Goal: Task Accomplishment & Management: Use online tool/utility

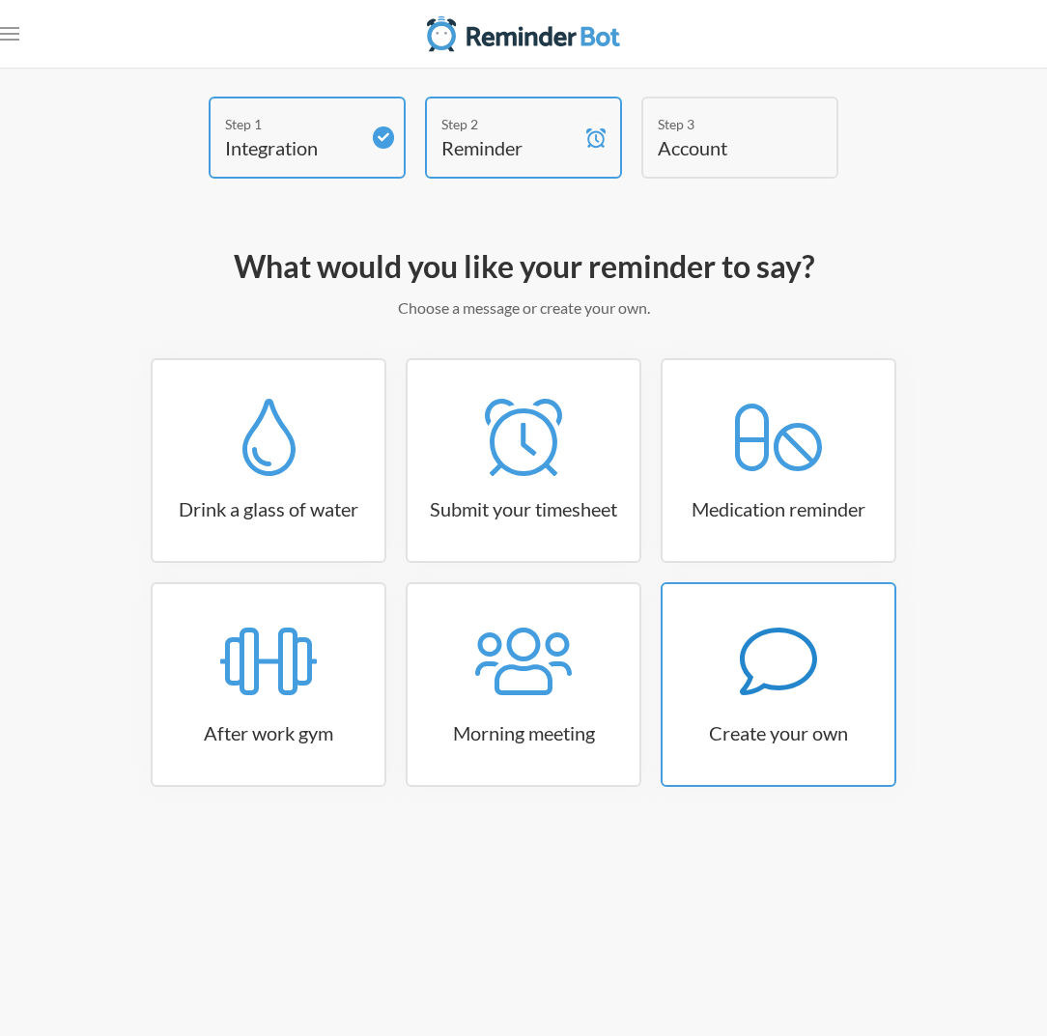
click at [770, 671] on icon at bounding box center [778, 661] width 77 height 77
select select "10:30:00"
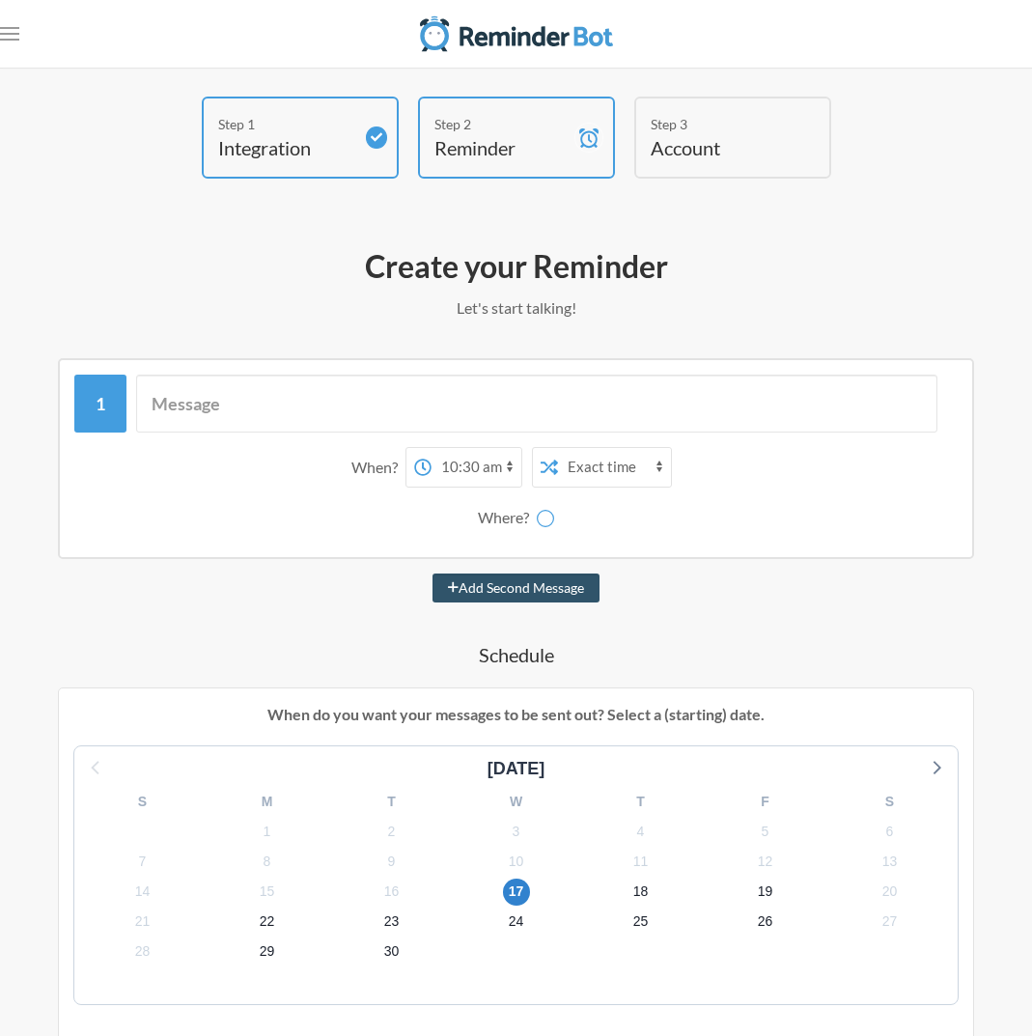
select select "D09G336602V"
click at [188, 413] on input "text" at bounding box center [537, 404] width 802 height 58
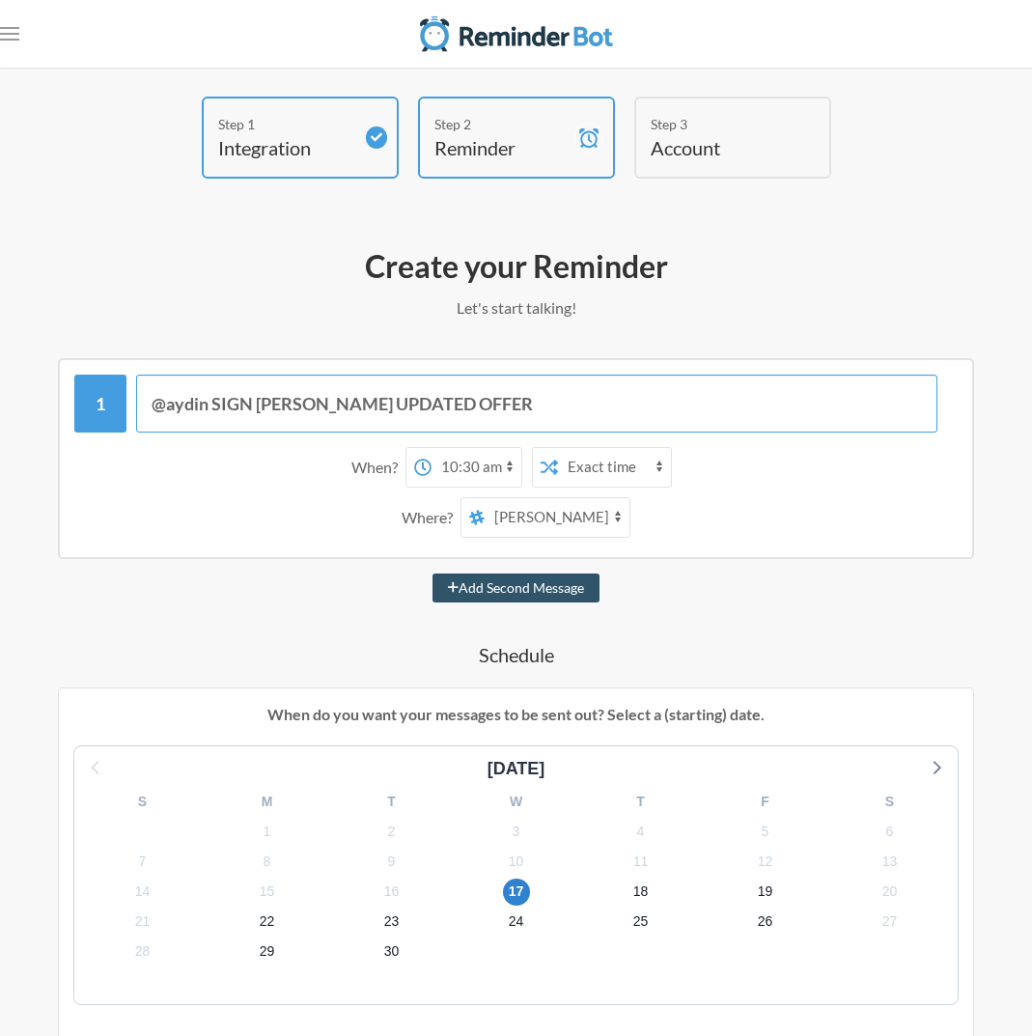
type input "@aydin SIGN [PERSON_NAME] UPDATED OFFER"
click at [620, 516] on select "general social pets random papers hiring business-development ooo [PERSON_NAME]…" at bounding box center [557, 517] width 145 height 39
select select "D09G3365GC9"
click at [485, 498] on select "general social pets random papers hiring business-development ooo [PERSON_NAME]…" at bounding box center [557, 517] width 145 height 39
click at [453, 473] on select "12:00 am 12:15 am 12:30 am 12:45 am 1:00 am 1:15 am 1:30 am 1:45 am 2:00 am 2:1…" at bounding box center [477, 467] width 90 height 39
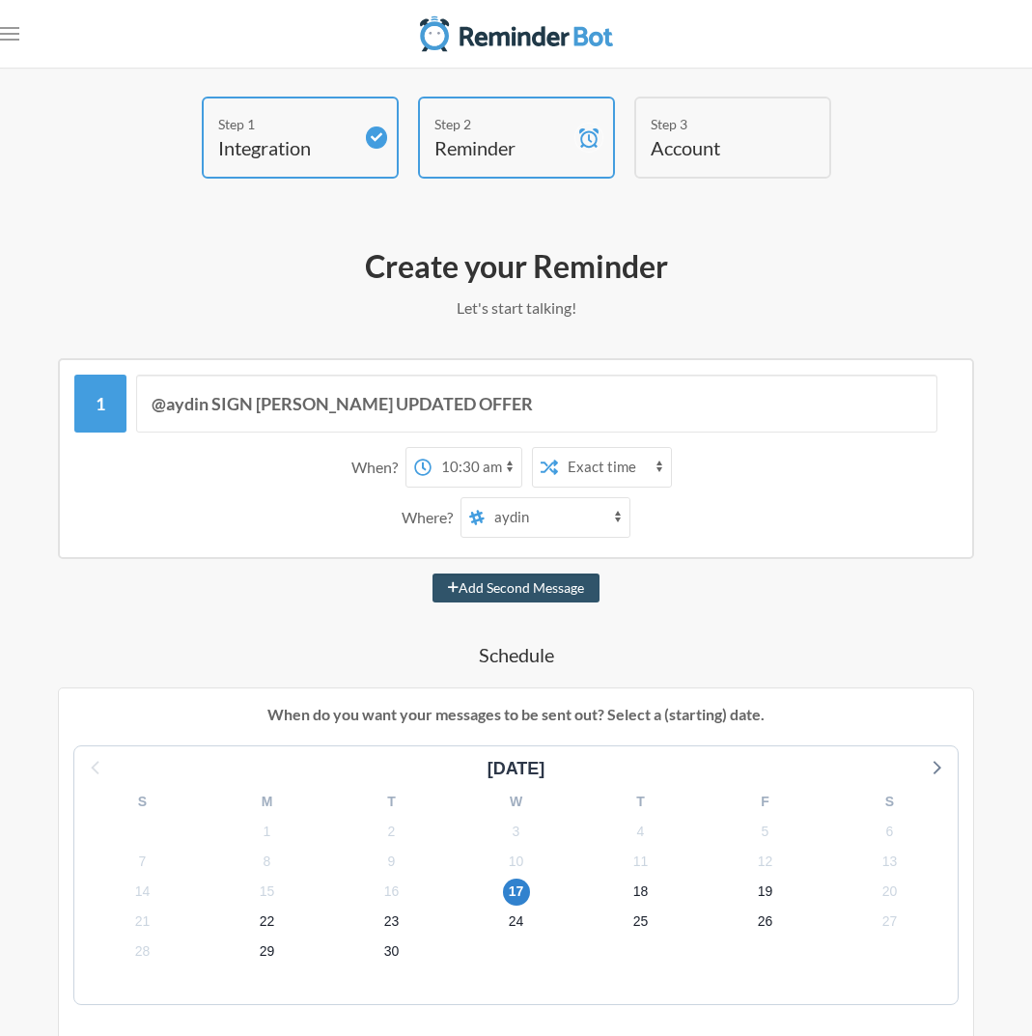
select select "09:00:00"
click at [432, 448] on select "12:00 am 12:15 am 12:30 am 12:45 am 1:00 am 1:15 am 1:30 am 1:45 am 2:00 am 2:1…" at bounding box center [477, 467] width 90 height 39
click at [211, 402] on input "@aydin SIGN [PERSON_NAME] UPDATED OFFER" at bounding box center [537, 404] width 802 height 58
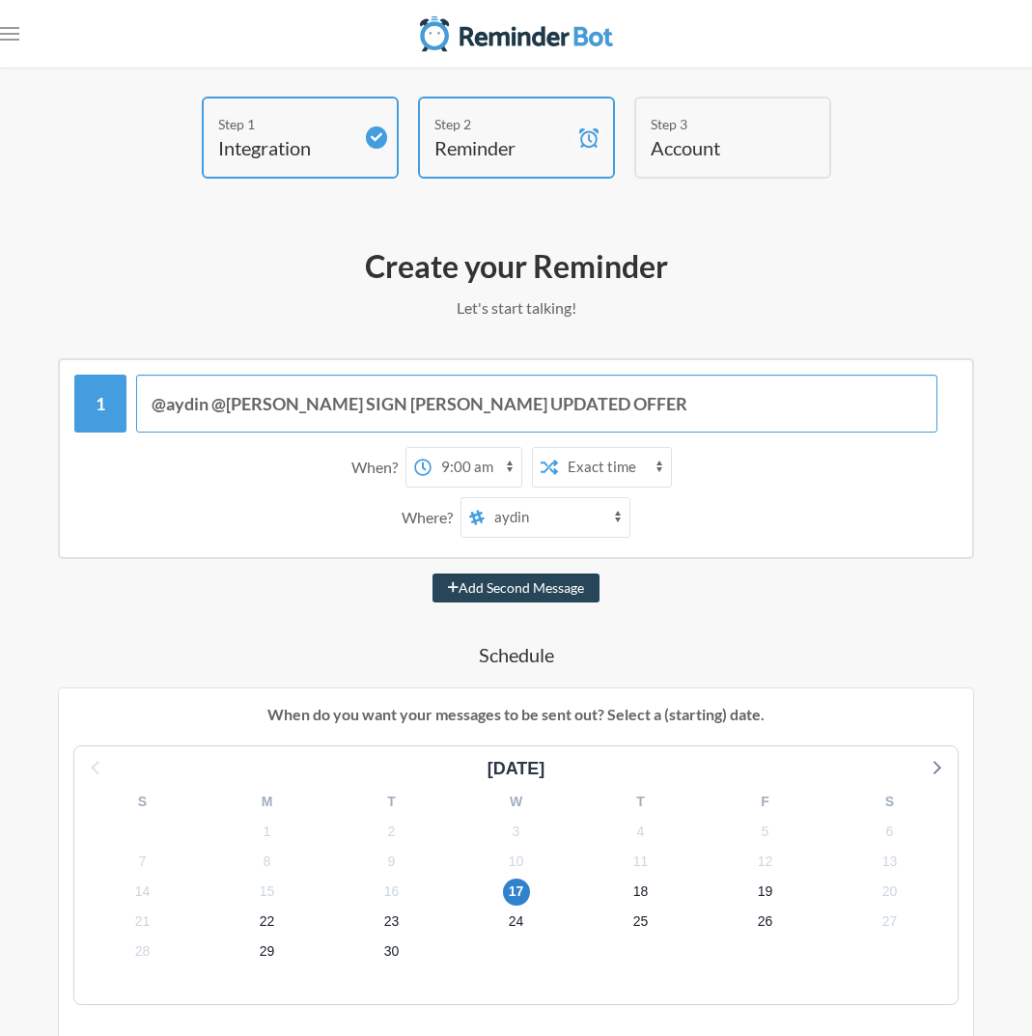
type input "@aydin @[PERSON_NAME] SIGN [PERSON_NAME] UPDATED OFFER"
click at [561, 597] on button "Add Second Message" at bounding box center [516, 588] width 167 height 29
select select "10:00:00"
select select "D09G336602V"
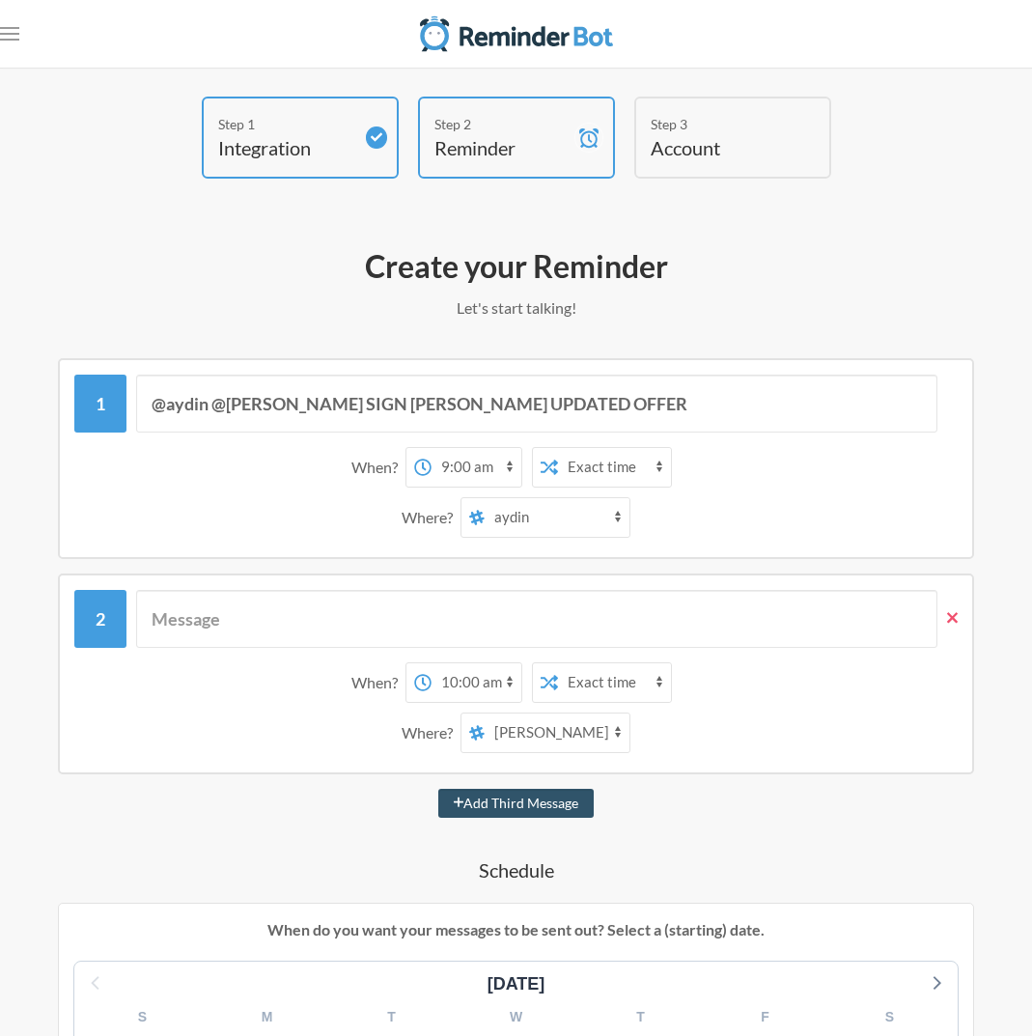
click at [957, 621] on icon at bounding box center [952, 617] width 11 height 11
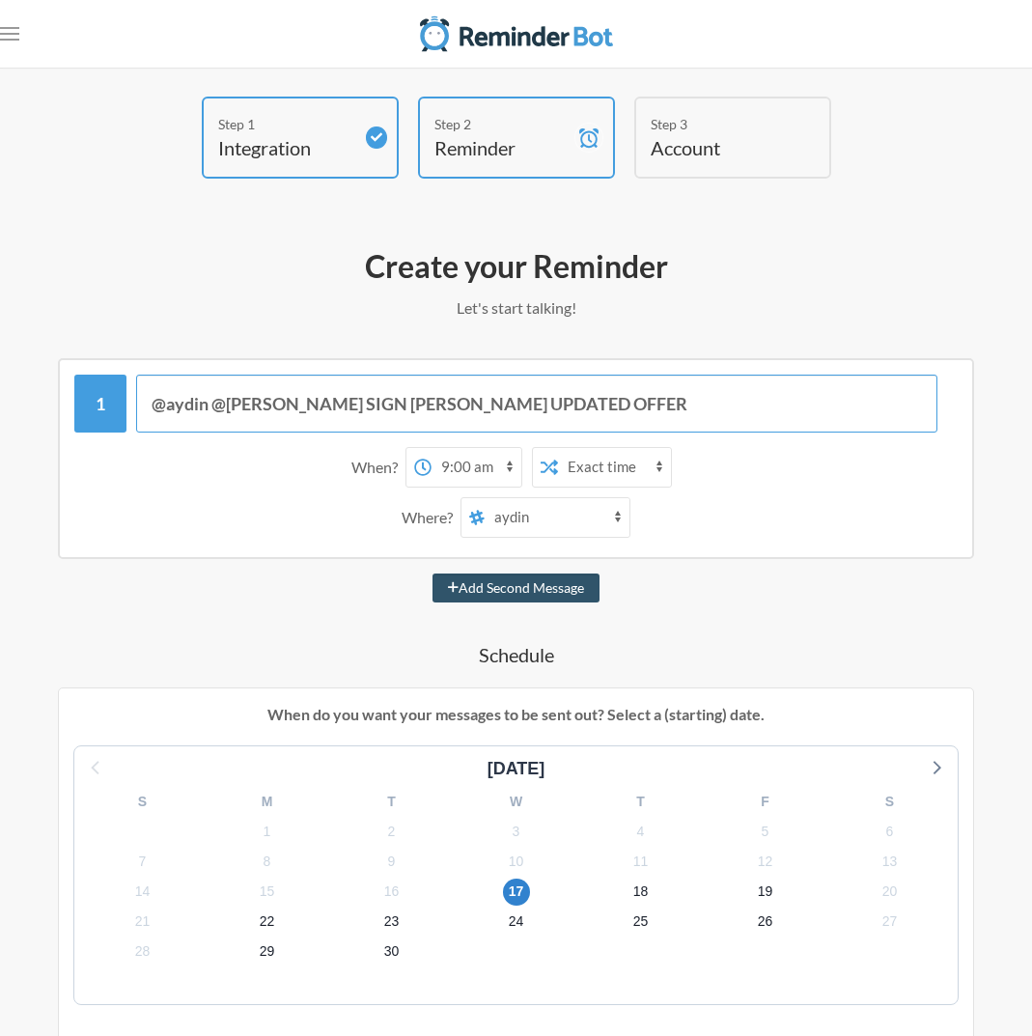
click at [710, 412] on input "@aydin @[PERSON_NAME] SIGN [PERSON_NAME] UPDATED OFFER" at bounding box center [537, 404] width 802 height 58
click at [614, 517] on select "general social pets random papers hiring business-development ooo [PERSON_NAME]…" at bounding box center [557, 517] width 145 height 39
click at [485, 498] on select "general social pets random papers hiring business-development ooo [PERSON_NAME]…" at bounding box center [557, 517] width 145 height 39
click at [621, 518] on select "general social pets random papers hiring business-development ooo [PERSON_NAME]…" at bounding box center [557, 517] width 145 height 39
select select "D09G3365GC9"
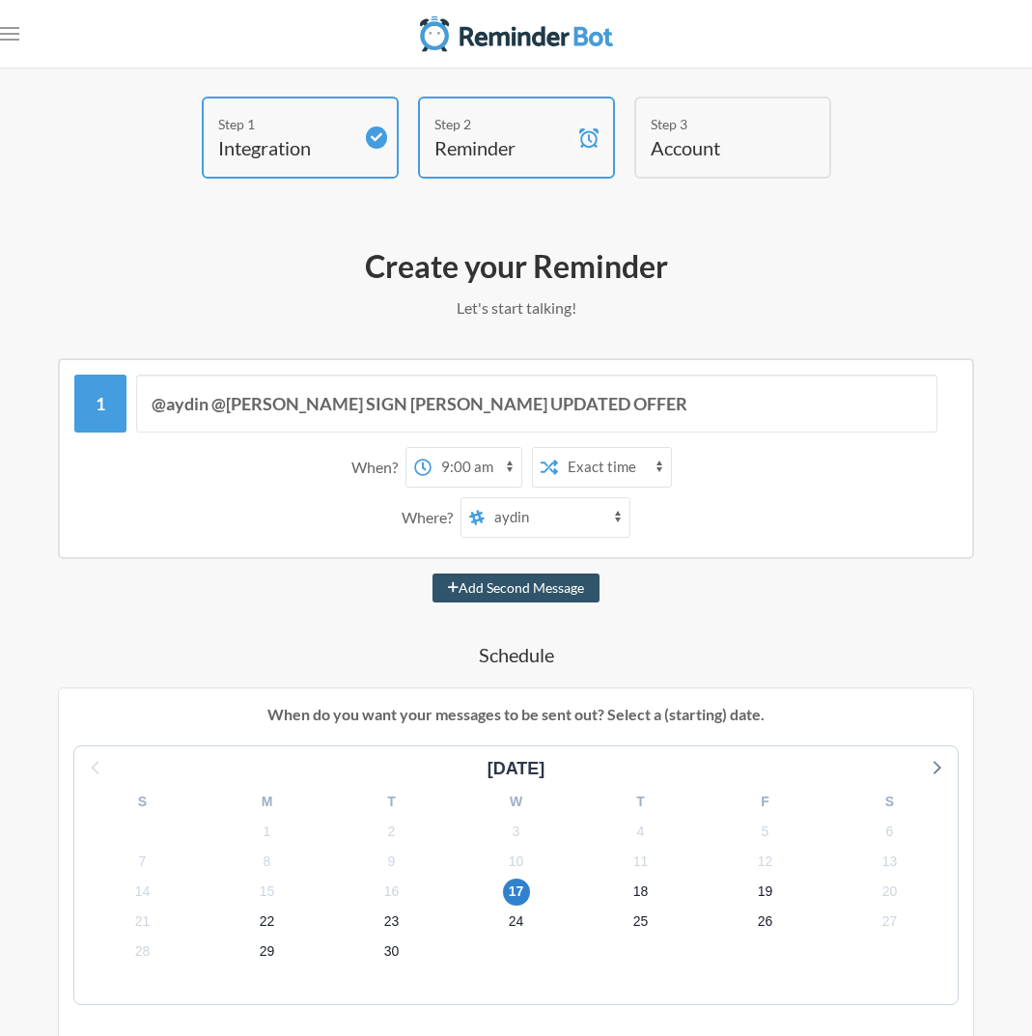
click at [485, 498] on select "general social pets random papers hiring business-development ooo [PERSON_NAME]…" at bounding box center [557, 517] width 145 height 39
click at [718, 639] on div "@aydin @[PERSON_NAME] SIGN [PERSON_NAME] UPDATED OFFER When? 12:00 am 12:15 am …" at bounding box center [516, 964] width 916 height 1213
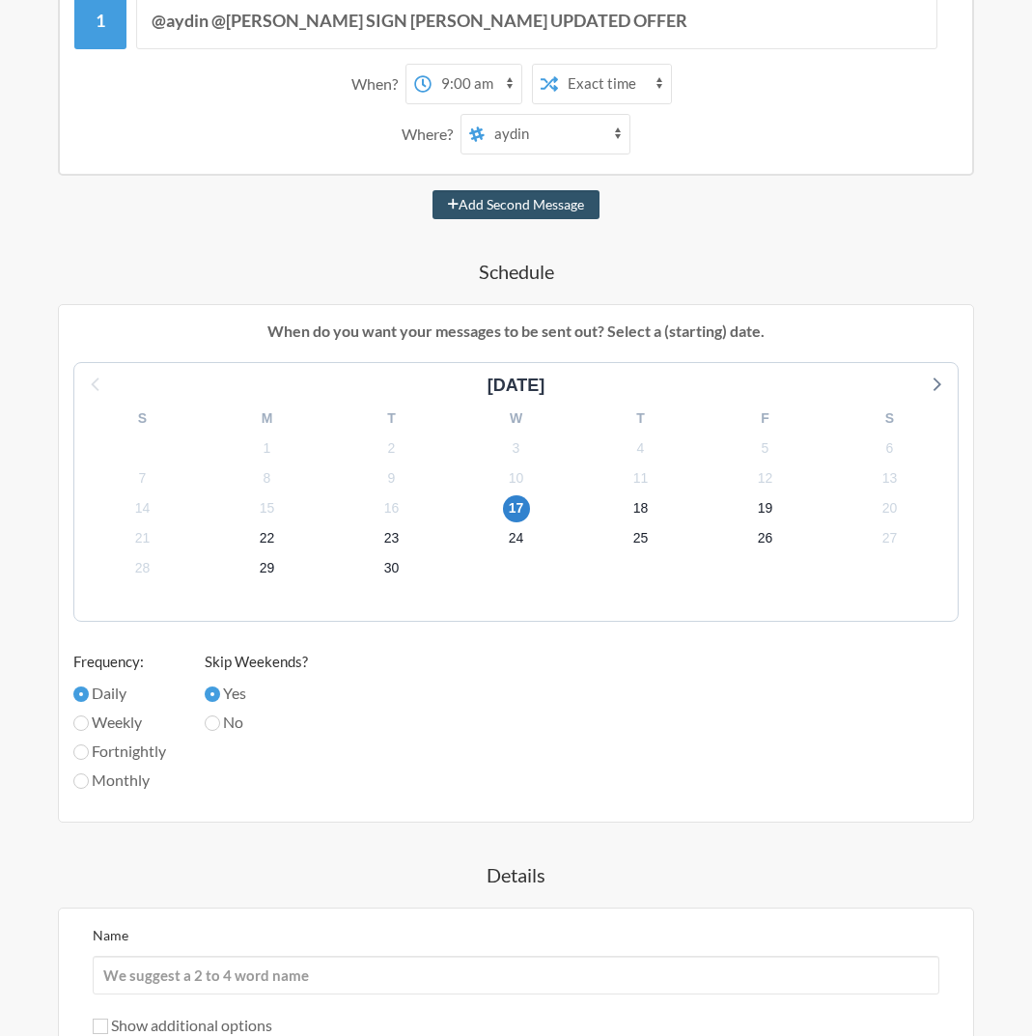
scroll to position [611, 0]
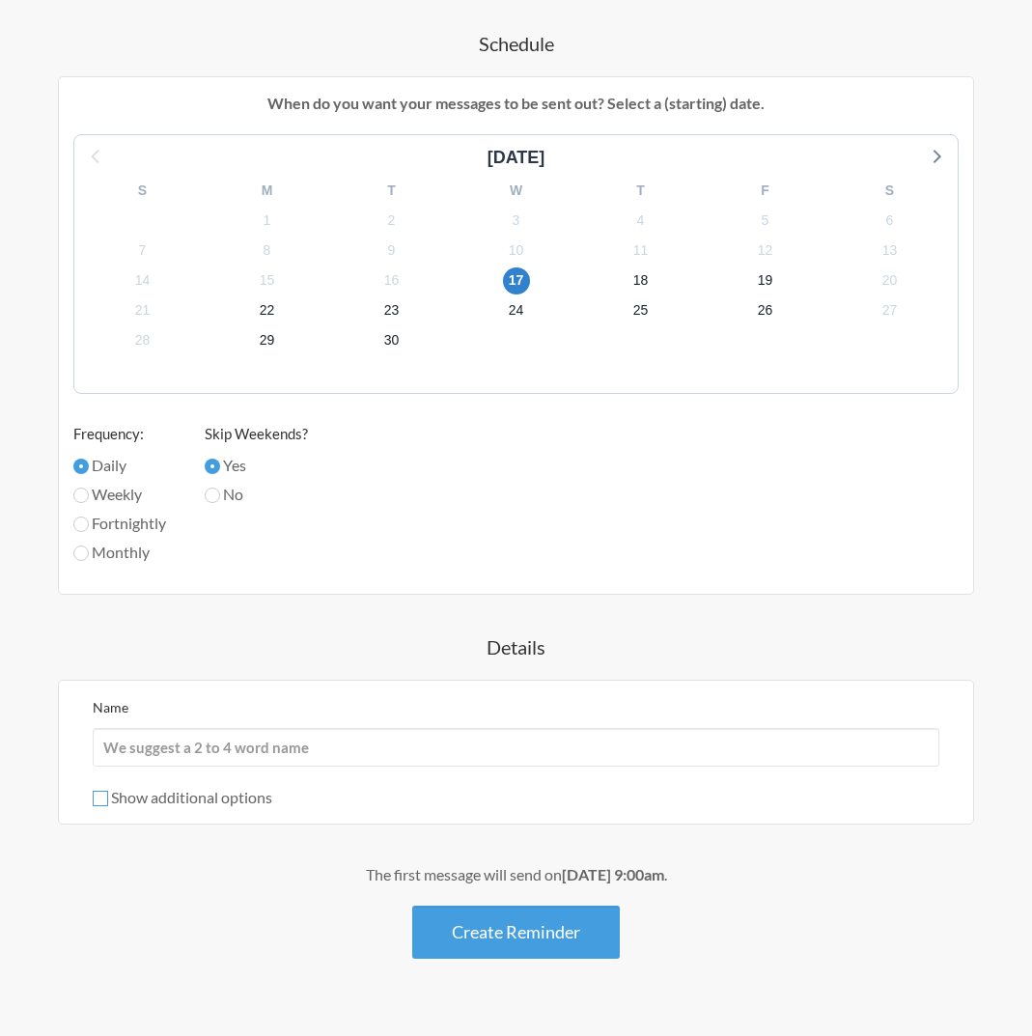
click at [101, 796] on input "Show additional options" at bounding box center [100, 798] width 15 height 15
checkbox input "true"
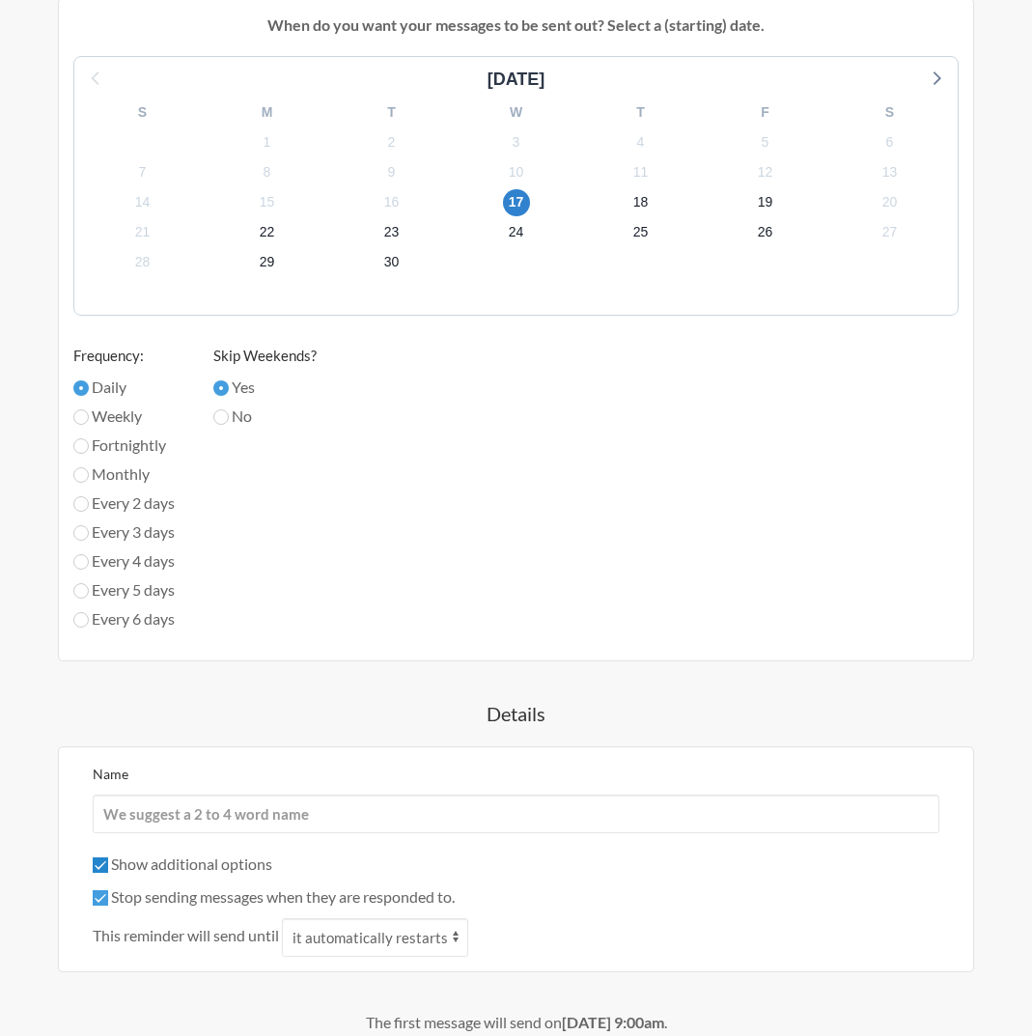
scroll to position [837, 0]
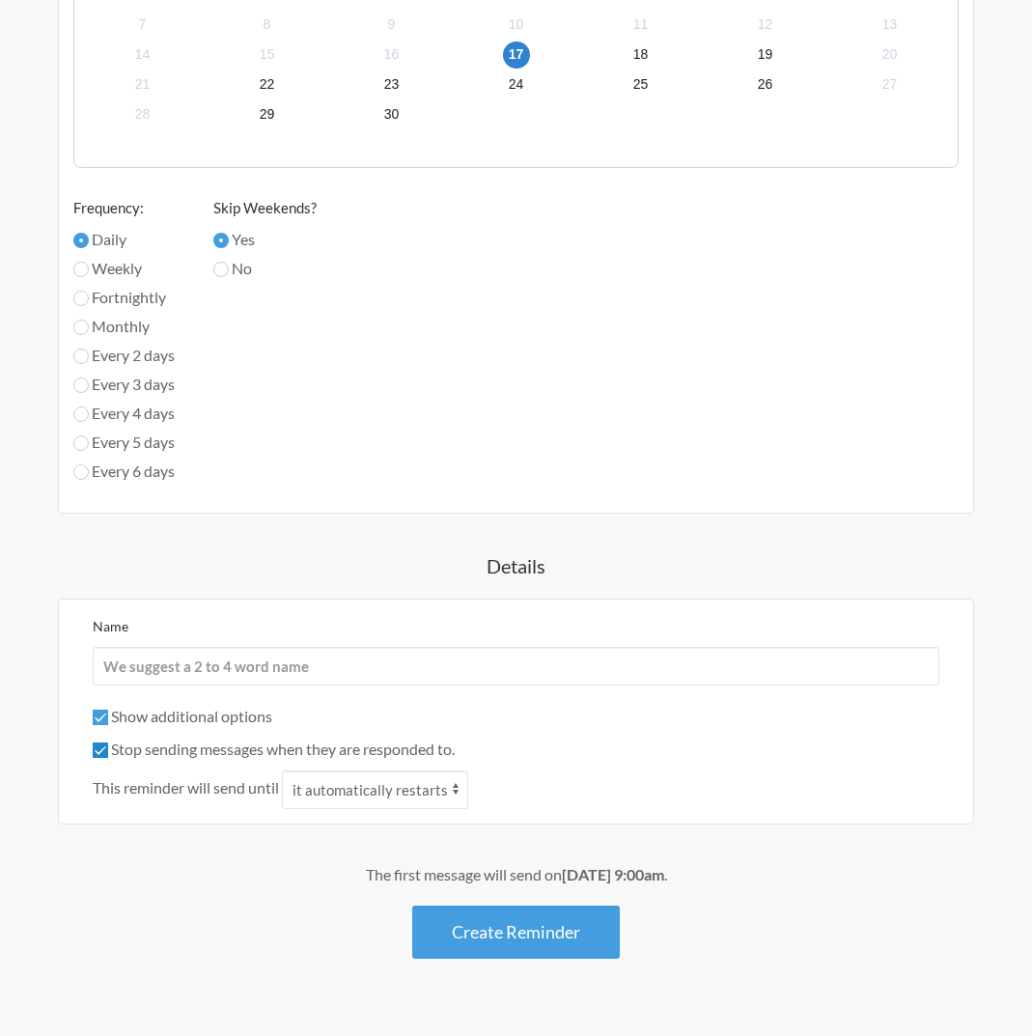
click at [103, 752] on input "Stop sending messages when they are responded to." at bounding box center [100, 750] width 15 height 15
click at [103, 751] on input "Stop sending messages when they are responded to." at bounding box center [100, 750] width 15 height 15
checkbox input "true"
click at [363, 783] on select "it automatically restarts it is replied to" at bounding box center [375, 790] width 186 height 39
select select "1"
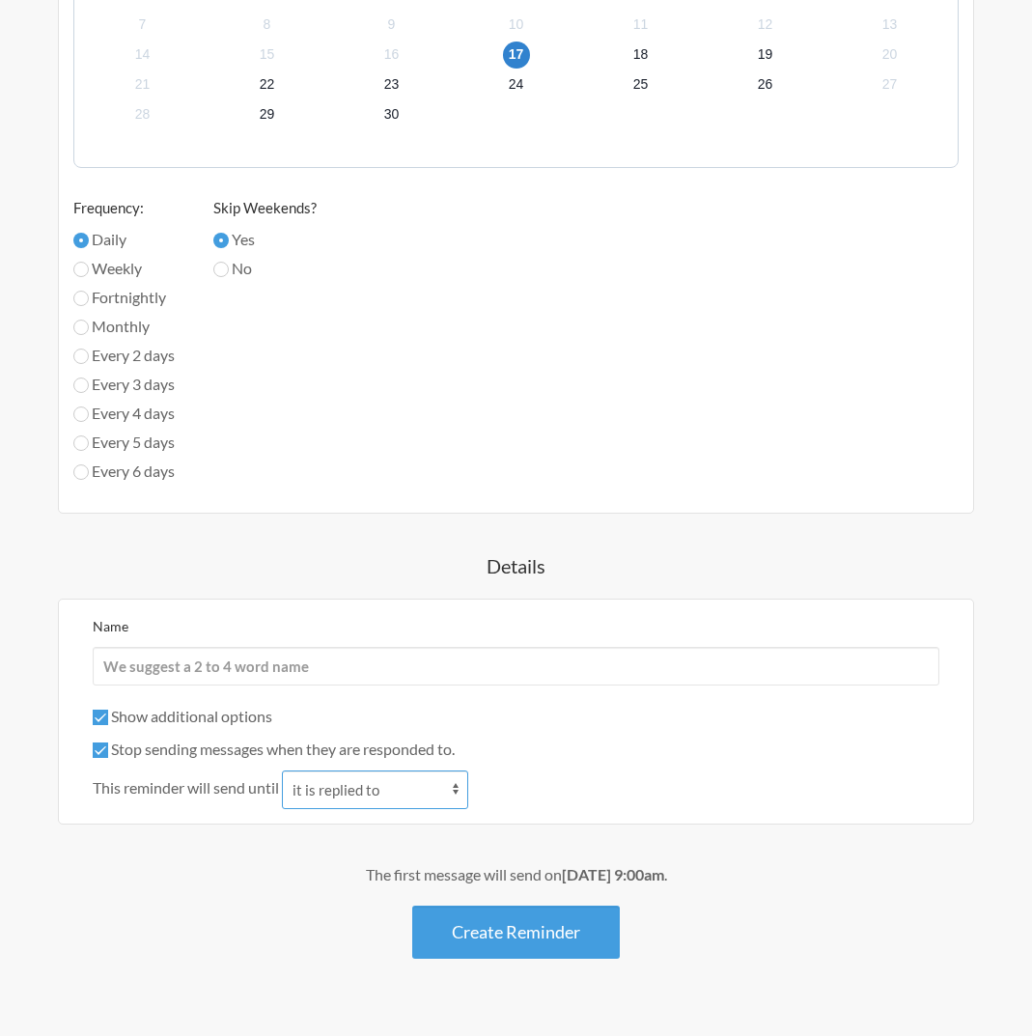
click at [285, 771] on select "it automatically restarts it is replied to" at bounding box center [375, 790] width 186 height 39
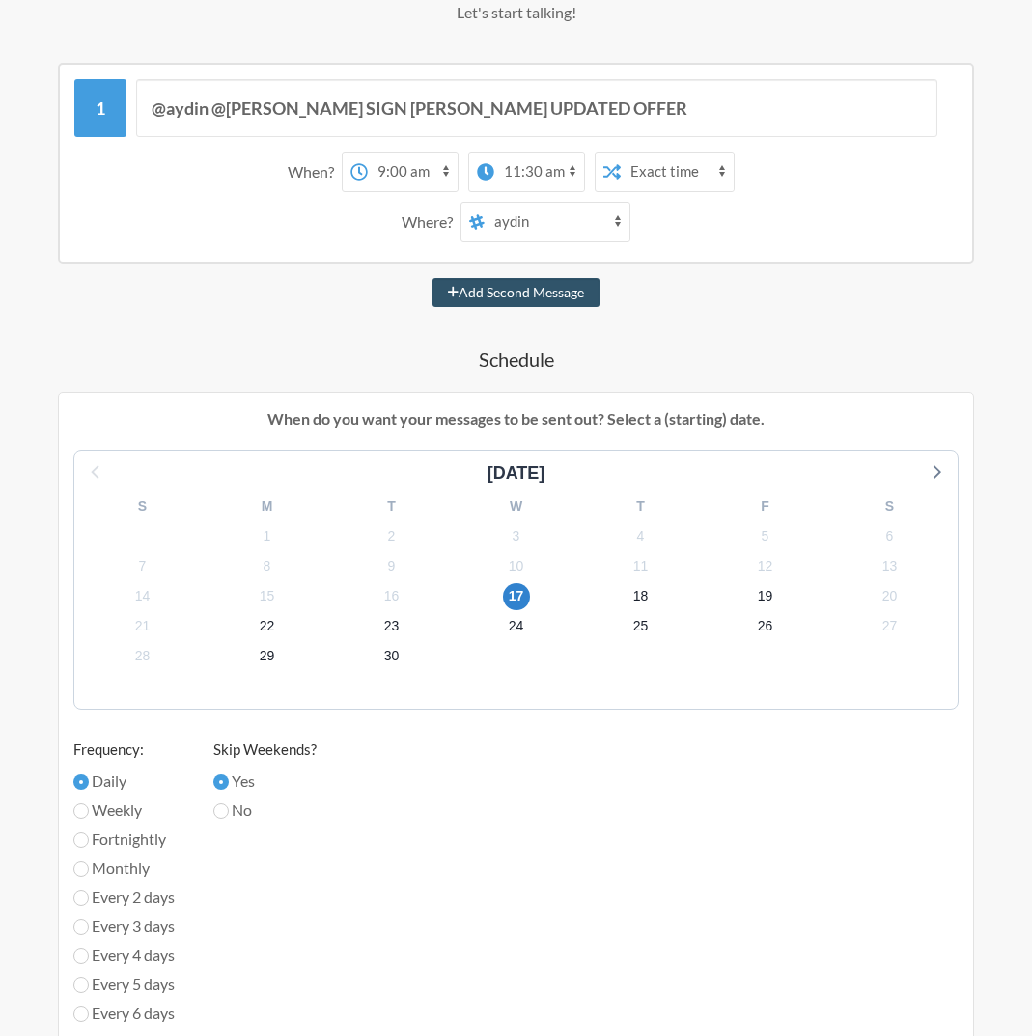
scroll to position [150, 0]
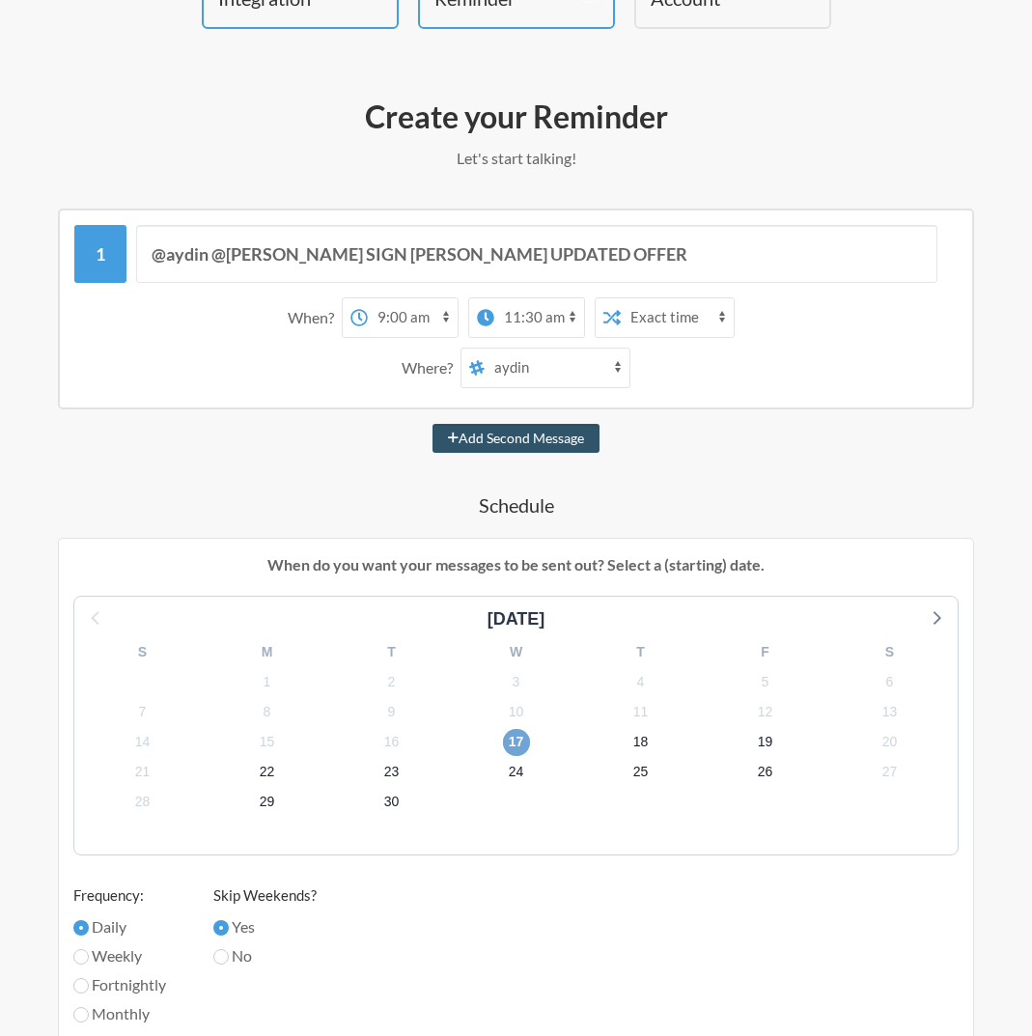
click at [518, 747] on span "17" at bounding box center [516, 742] width 27 height 27
click at [519, 752] on span "17" at bounding box center [516, 742] width 27 height 27
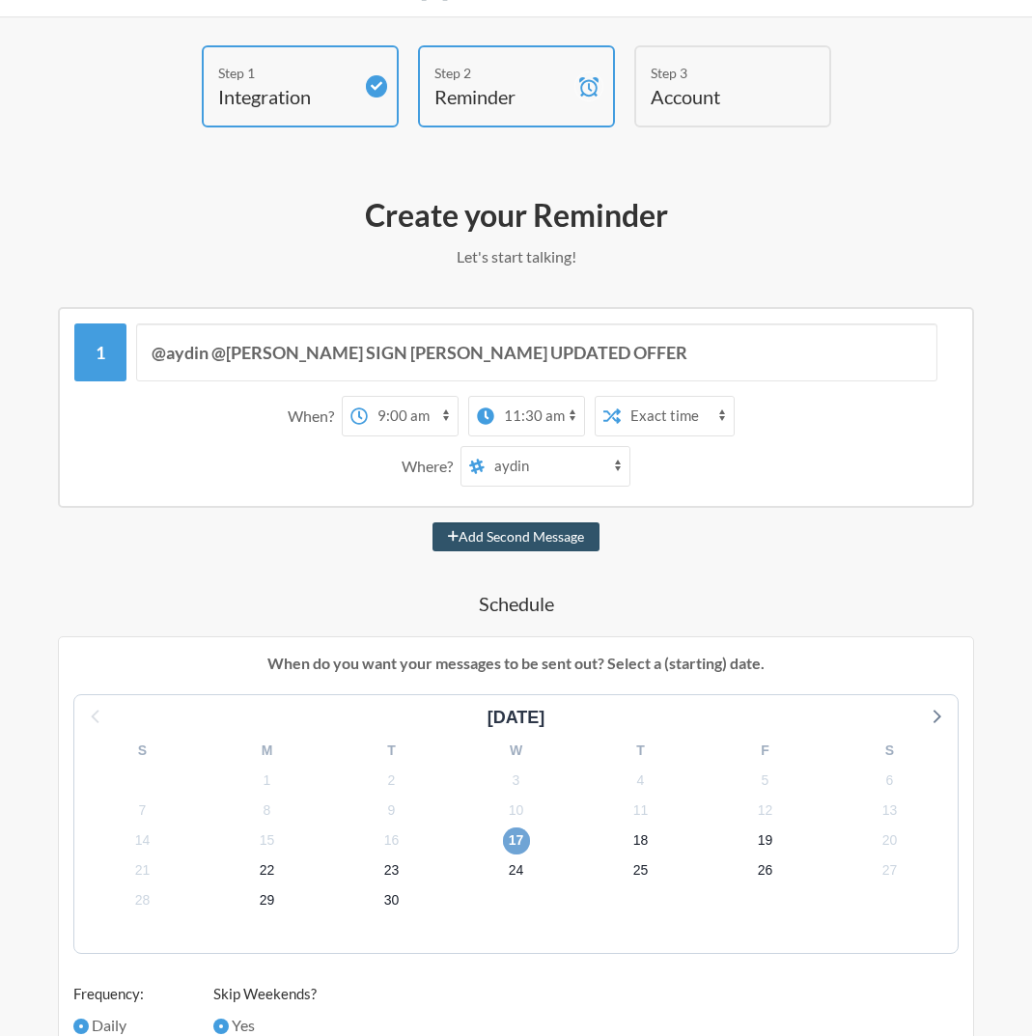
scroll to position [0, 0]
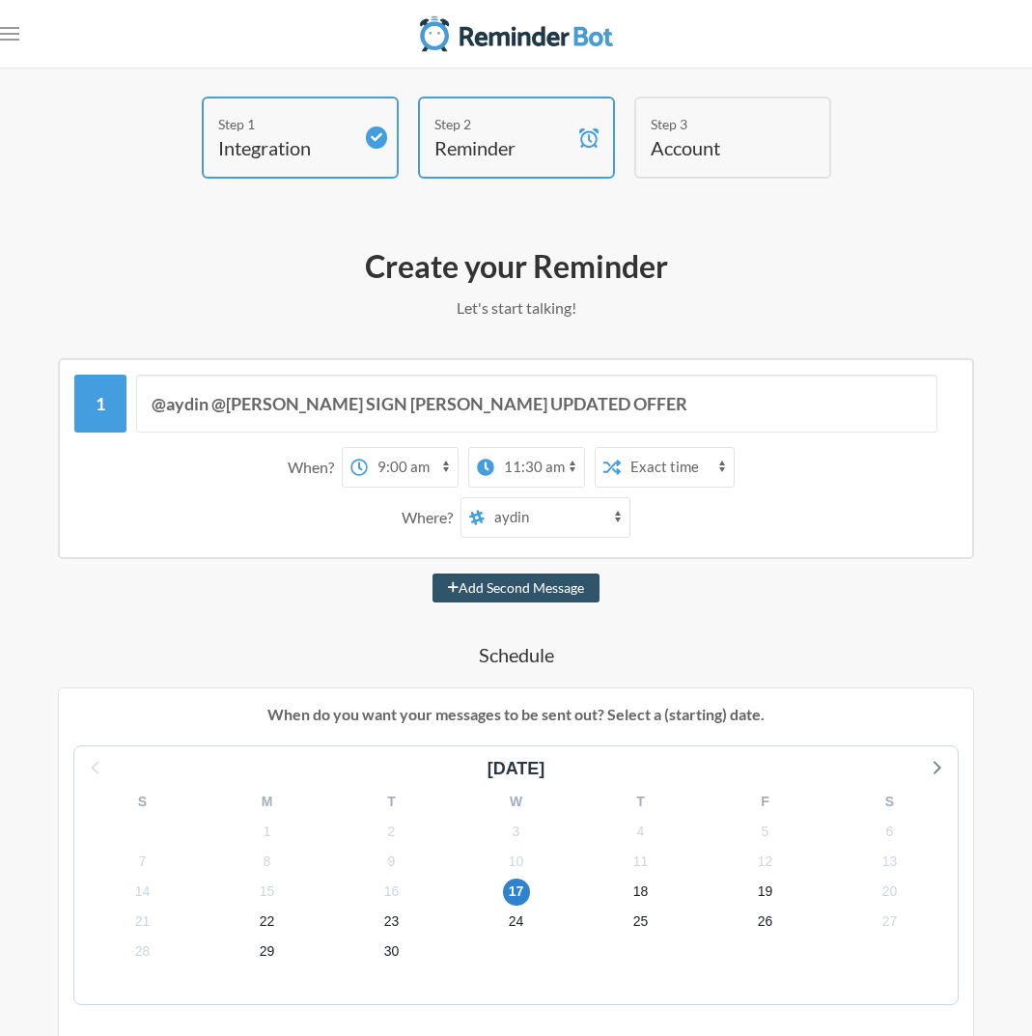
click at [423, 468] on select "12:00 am 12:15 am 12:30 am 12:45 am 1:00 am 1:15 am 1:30 am 1:45 am 2:00 am 2:1…" at bounding box center [413, 467] width 90 height 39
click at [368, 448] on select "12:00 am 12:15 am 12:30 am 12:45 am 1:00 am 1:15 am 1:30 am 1:45 am 2:00 am 2:1…" at bounding box center [413, 467] width 90 height 39
click at [529, 467] on select "12:00 am 12:15 am 12:30 am 12:45 am 1:00 am 1:15 am 1:30 am 1:45 am 2:00 am 2:1…" at bounding box center [539, 467] width 90 height 39
click at [362, 469] on icon at bounding box center [359, 467] width 16 height 16
click at [368, 469] on select "12:00 am 12:15 am 12:30 am 12:45 am 1:00 am 1:15 am 1:30 am 1:45 am 2:00 am 2:1…" at bounding box center [413, 467] width 90 height 39
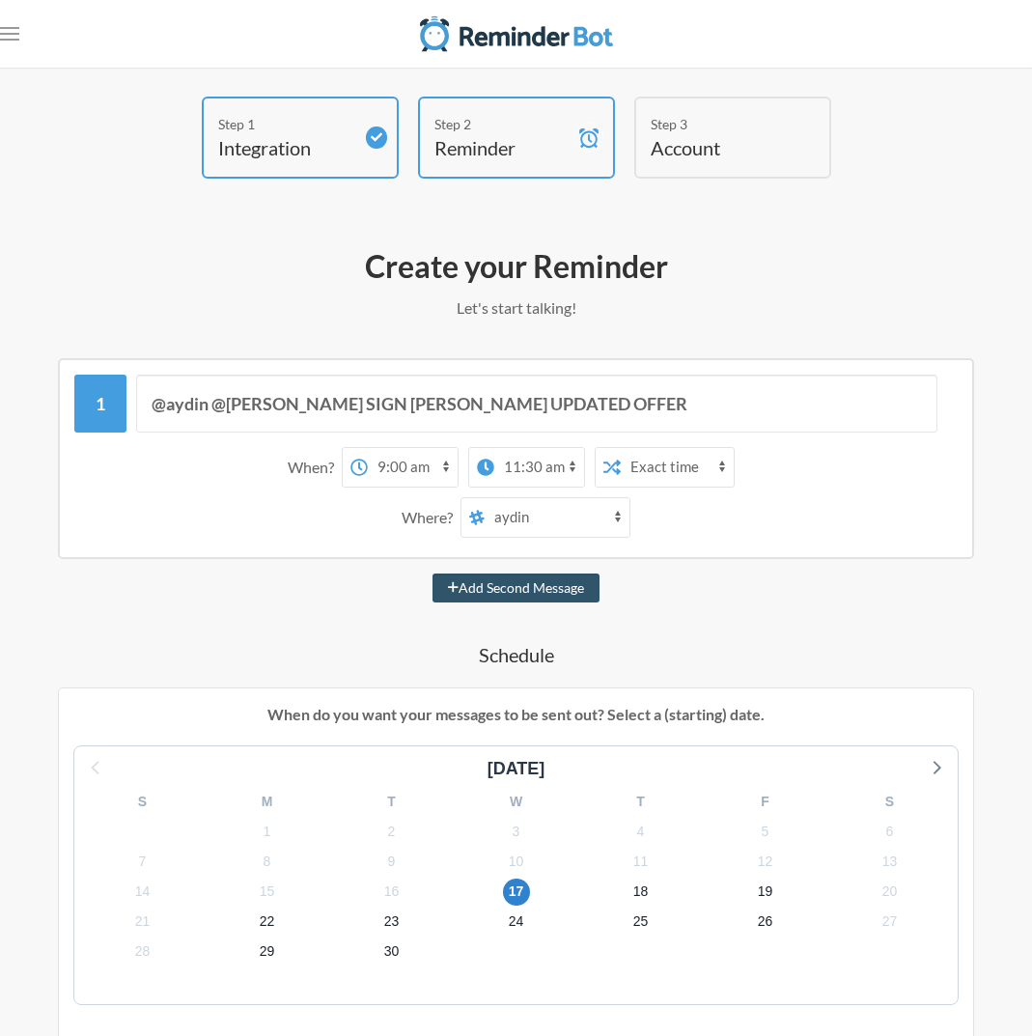
click at [362, 469] on icon at bounding box center [359, 467] width 16 height 16
click at [368, 469] on select "12:00 am 12:15 am 12:30 am 12:45 am 1:00 am 1:15 am 1:30 am 1:45 am 2:00 am 2:1…" at bounding box center [413, 467] width 90 height 39
click at [362, 469] on icon at bounding box center [359, 467] width 16 height 16
click at [368, 469] on select "12:00 am 12:15 am 12:30 am 12:45 am 1:00 am 1:15 am 1:30 am 1:45 am 2:00 am 2:1…" at bounding box center [413, 467] width 90 height 39
click at [443, 472] on select "12:00 am 12:15 am 12:30 am 12:45 am 1:00 am 1:15 am 1:30 am 1:45 am 2:00 am 2:1…" at bounding box center [413, 467] width 90 height 39
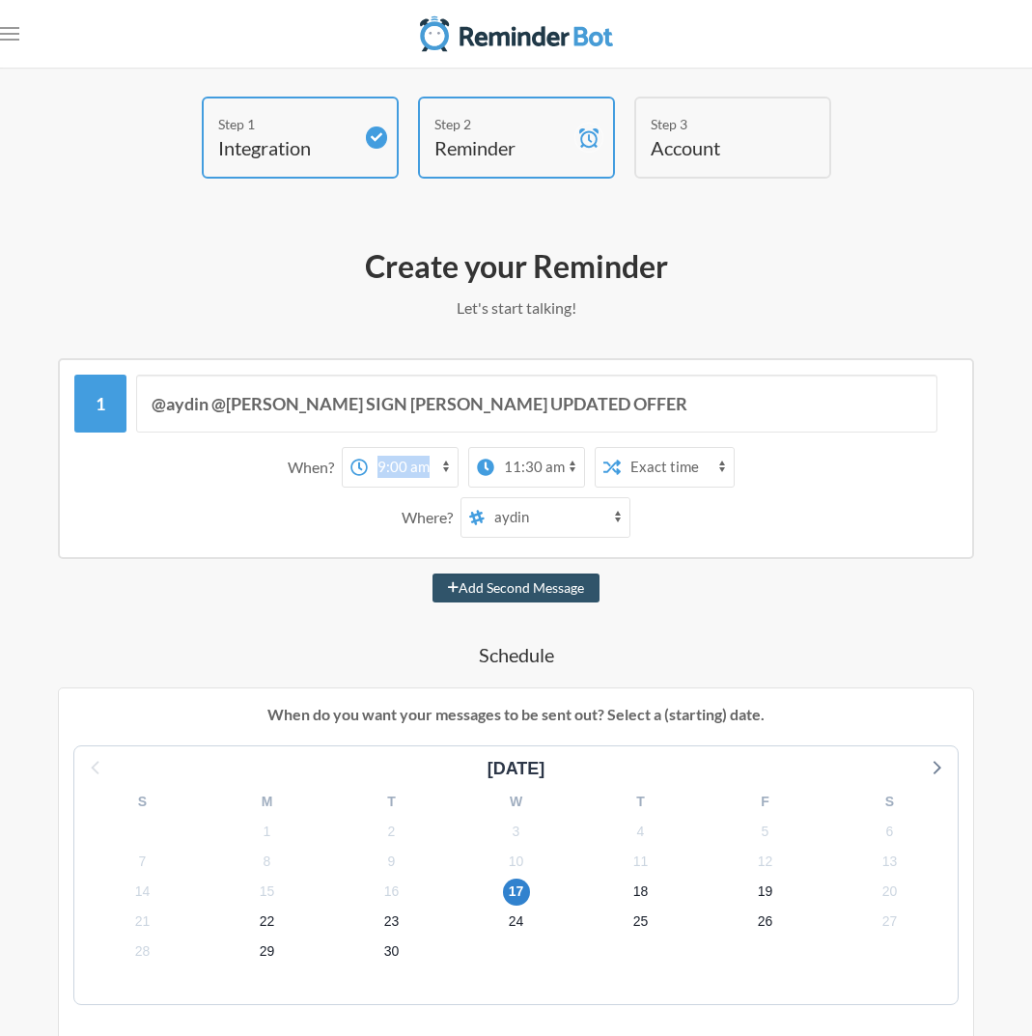
click at [368, 448] on select "12:00 am 12:15 am 12:30 am 12:45 am 1:00 am 1:15 am 1:30 am 1:45 am 2:00 am 2:1…" at bounding box center [413, 467] width 90 height 39
click at [481, 465] on icon at bounding box center [485, 467] width 16 height 16
click at [458, 465] on select "12:00 am 12:15 am 12:30 am 12:45 am 1:00 am 1:15 am 1:30 am 1:45 am 2:00 am 2:1…" at bounding box center [413, 467] width 90 height 39
click at [722, 472] on select "Exact time Random time" at bounding box center [677, 467] width 113 height 39
click at [561, 470] on select "12:00 am 12:15 am 12:30 am 12:45 am 1:00 am 1:15 am 1:30 am 1:45 am 2:00 am 2:1…" at bounding box center [539, 467] width 90 height 39
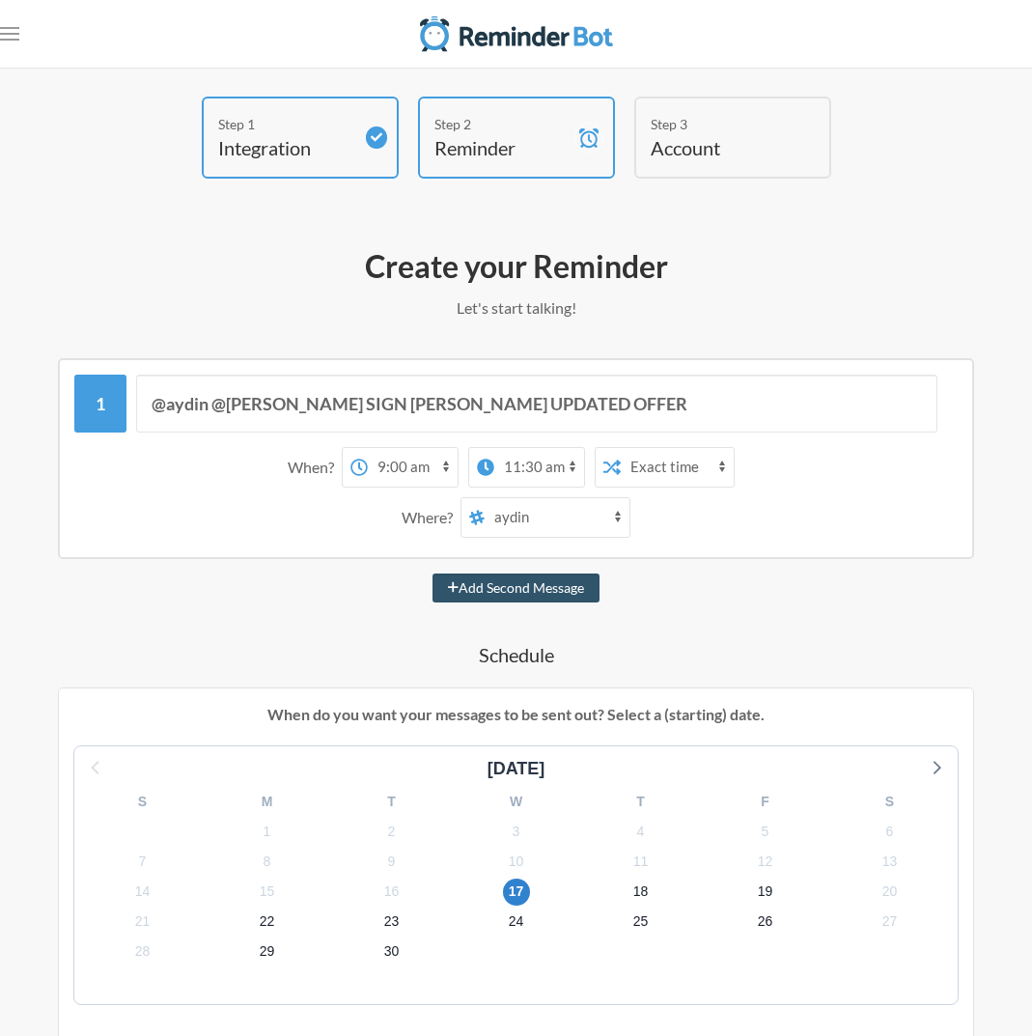
select select "09:00:00"
click at [494, 448] on select "12:00 am 12:15 am 12:30 am 12:45 am 1:00 am 1:15 am 1:30 am 1:45 am 2:00 am 2:1…" at bounding box center [539, 467] width 90 height 39
click at [318, 538] on div "When? 12:00 am 12:15 am 12:30 am 12:45 am 1:00 am 1:15 am 1:30 am 1:45 am 2:00 …" at bounding box center [516, 492] width 884 height 110
click at [489, 586] on button "Add Second Message" at bounding box center [516, 588] width 167 height 29
select select "10:00:00"
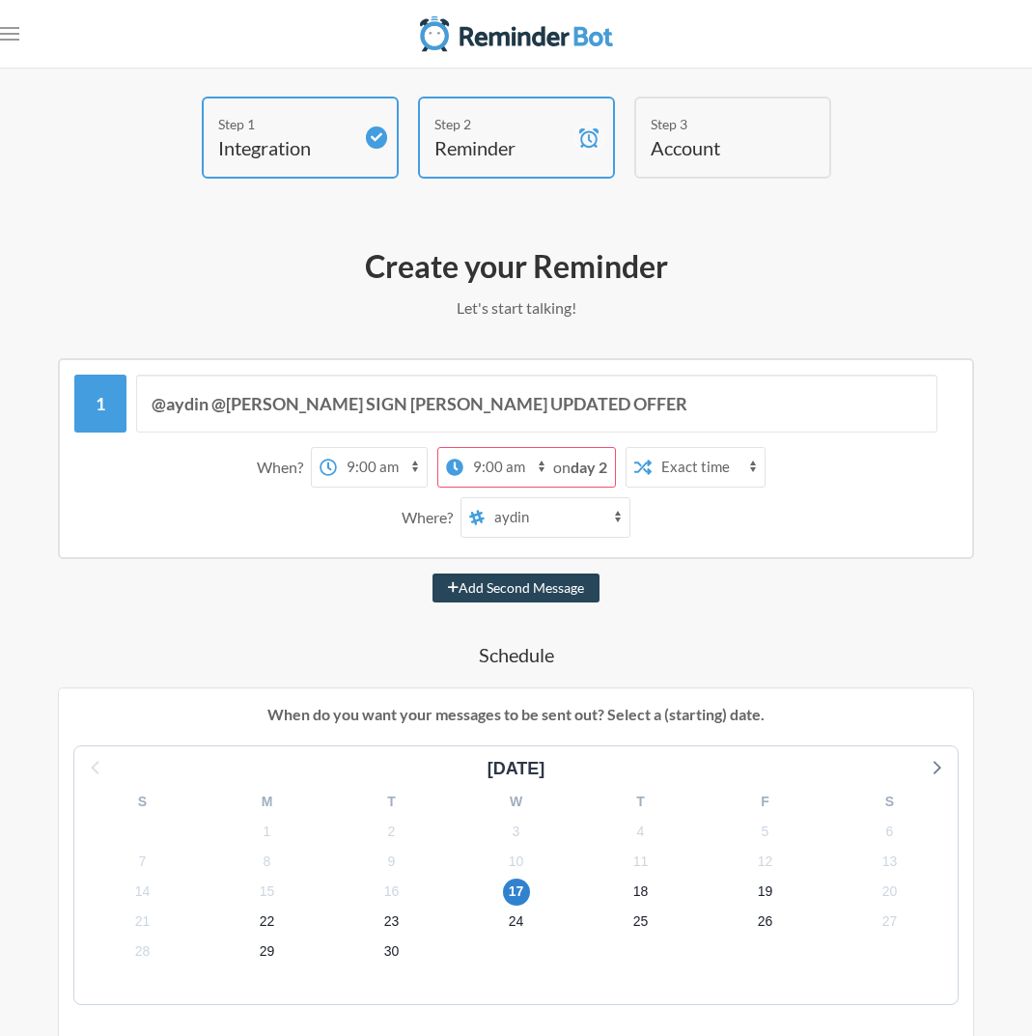
select select "11:00:00"
select select "D09G336602V"
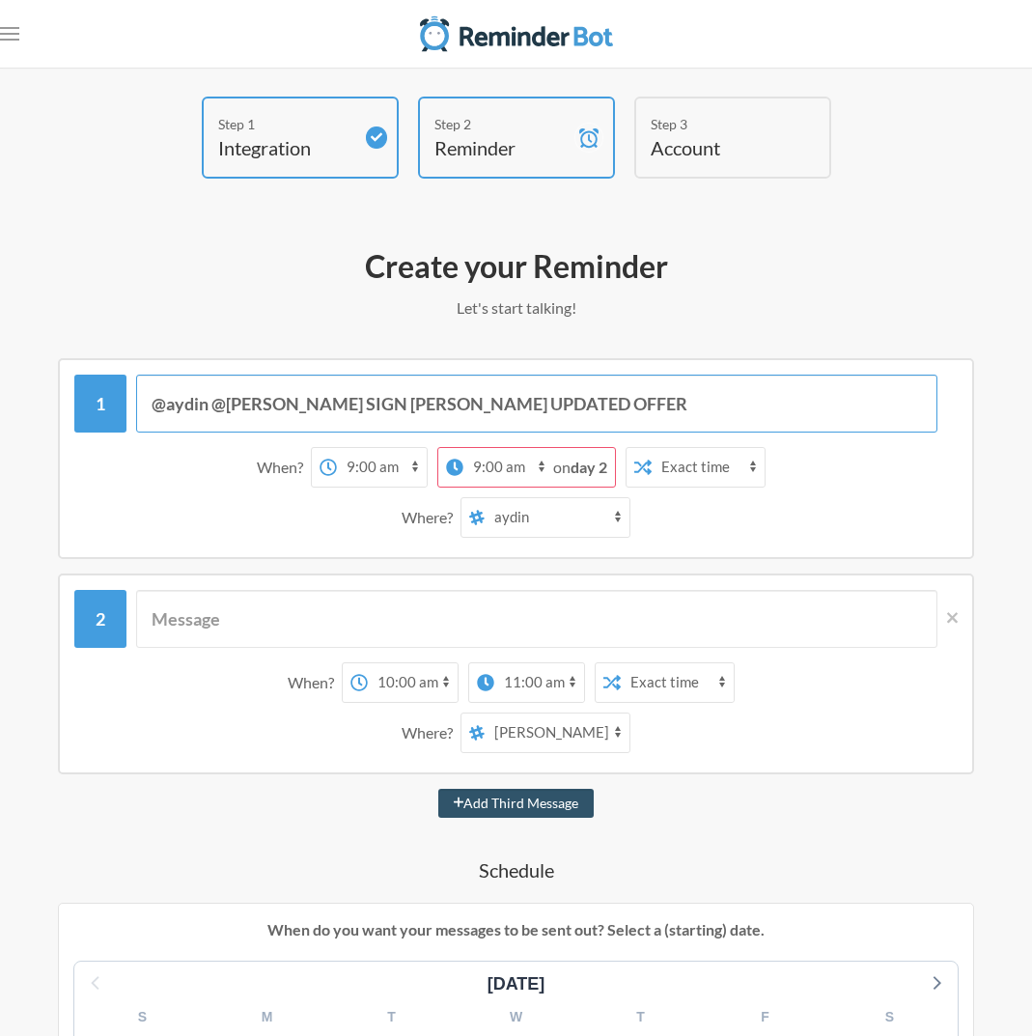
click at [352, 406] on input "@aydin @[PERSON_NAME] SIGN [PERSON_NAME] UPDATED OFFER" at bounding box center [537, 404] width 802 height 58
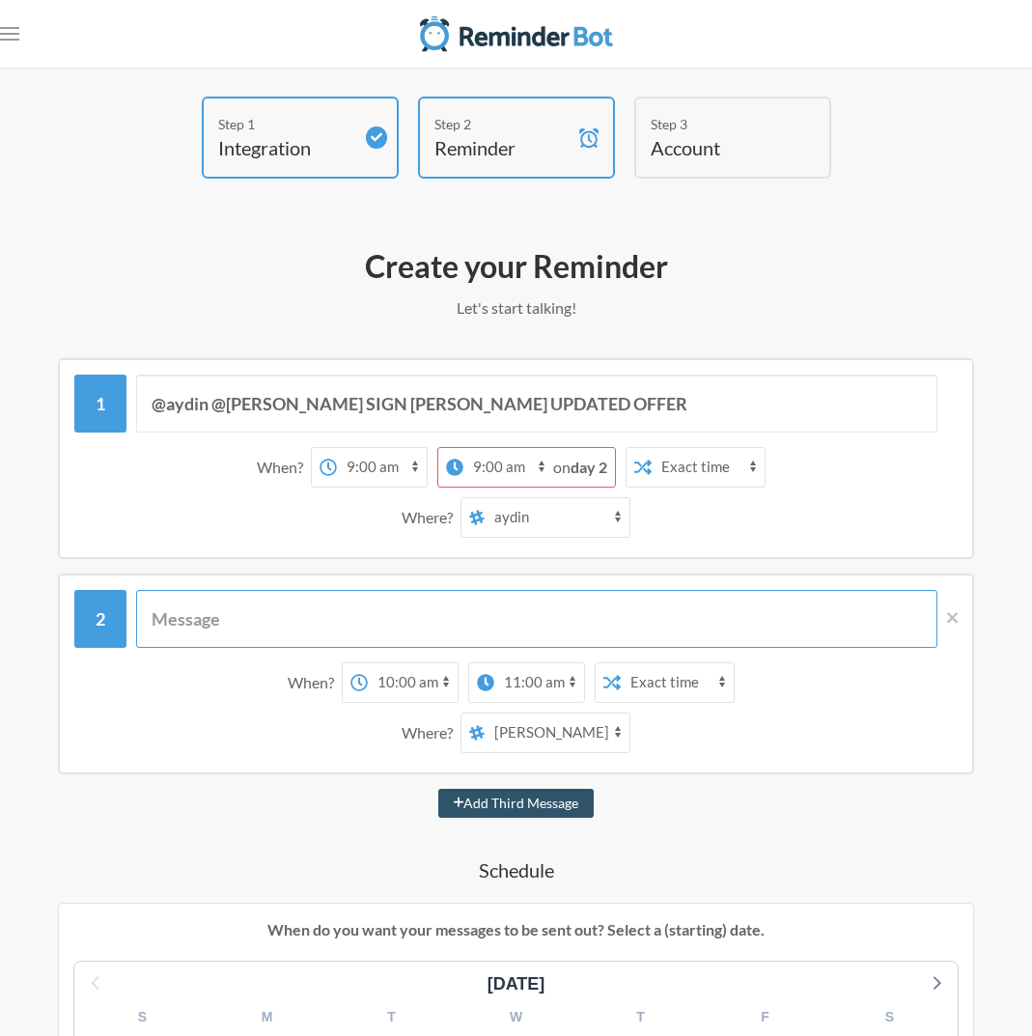
click at [409, 627] on input "text" at bounding box center [537, 619] width 802 height 58
paste input "@aydin @[PERSON_NAME] SIGN [PERSON_NAME] UPDATED OFFER"
type input "@aydin @[PERSON_NAME] SIGN [PERSON_NAME] UPDATED OFFER"
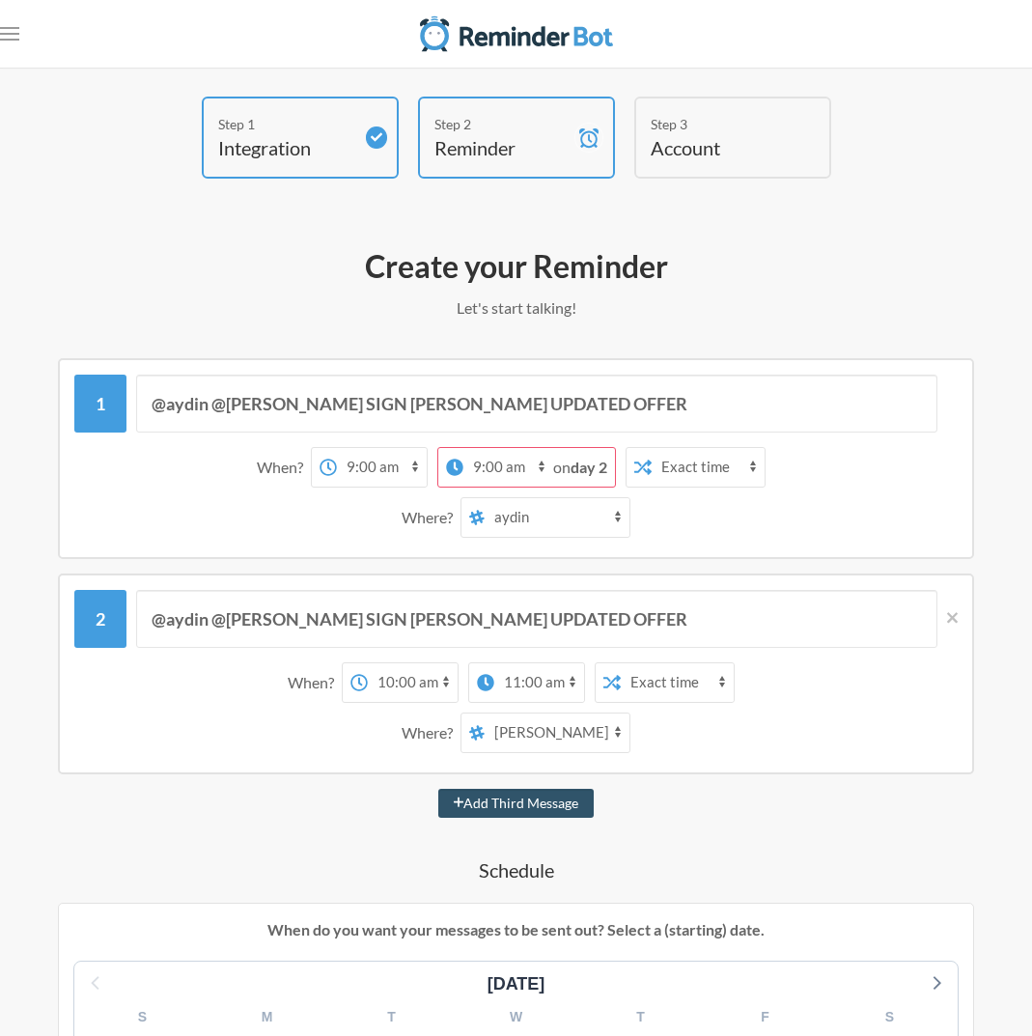
click at [552, 744] on select "general social pets random papers hiring business-development ooo [PERSON_NAME]…" at bounding box center [557, 733] width 145 height 39
select select "D09G3365GC9"
click at [485, 714] on select "general social pets random papers hiring business-development ooo [PERSON_NAME]…" at bounding box center [557, 733] width 145 height 39
click at [542, 667] on select "12:00 am 12:15 am 12:30 am 12:45 am 1:00 am 1:15 am 1:30 am 1:45 am 2:00 am 2:1…" at bounding box center [539, 682] width 90 height 39
select select "10:00:00"
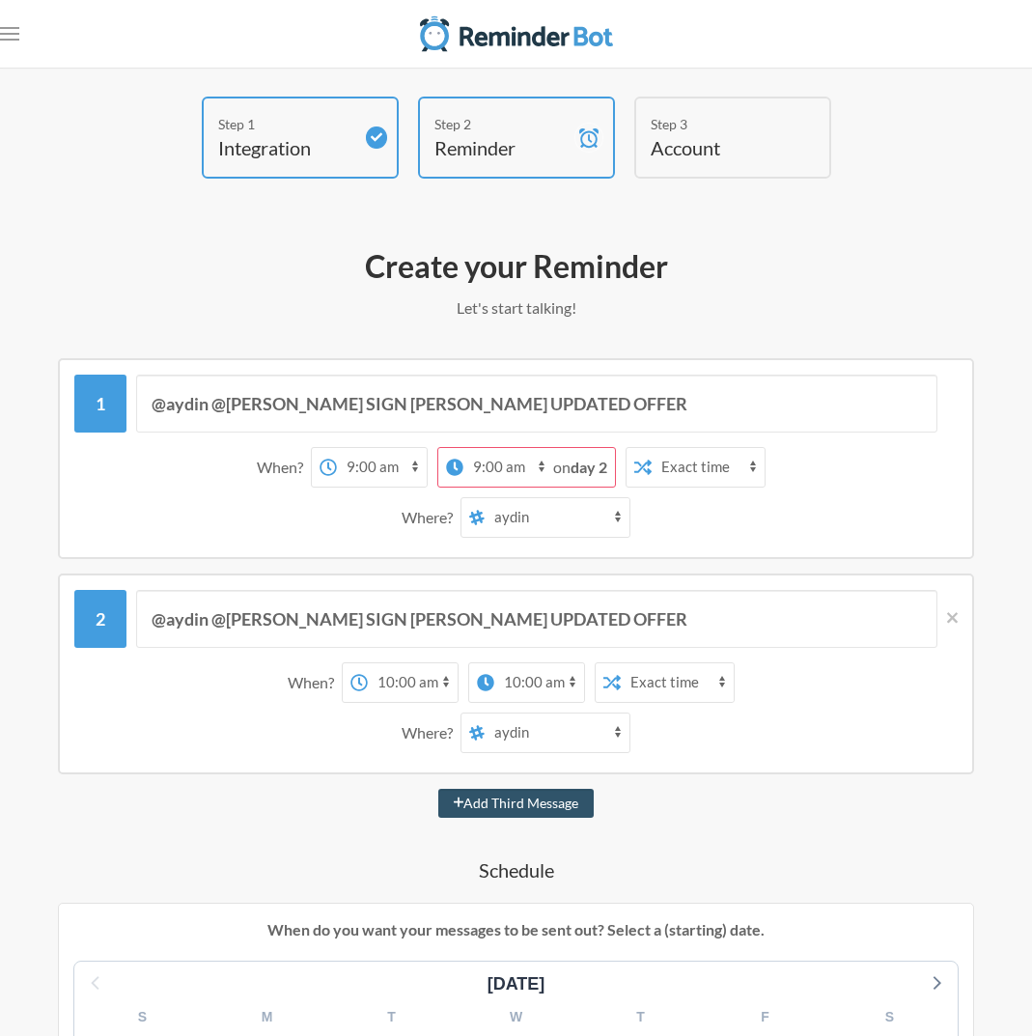
click at [494, 663] on select "12:00 am 12:15 am 12:30 am 12:45 am 1:00 am 1:15 am 1:30 am 1:45 am 2:00 am 2:1…" at bounding box center [539, 682] width 90 height 39
click at [593, 464] on strong "day 2" at bounding box center [589, 467] width 37 height 18
click at [451, 468] on icon at bounding box center [454, 467] width 16 height 16
click at [427, 468] on select "12:00 am 12:15 am 12:30 am 12:45 am 1:00 am 1:15 am 1:30 am 1:45 am 2:00 am 2:1…" at bounding box center [382, 467] width 90 height 39
